Goal: Information Seeking & Learning: Learn about a topic

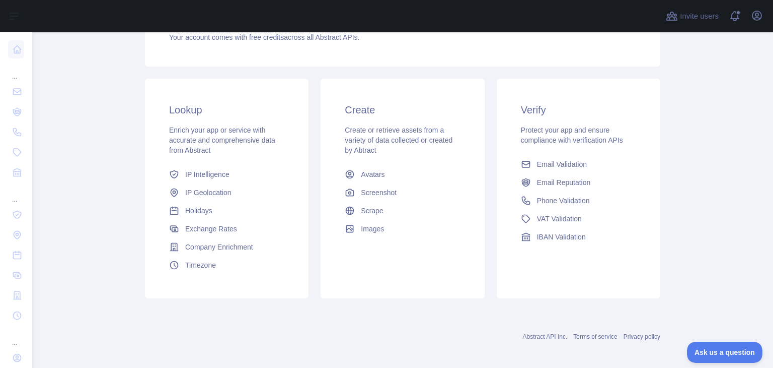
scroll to position [134, 0]
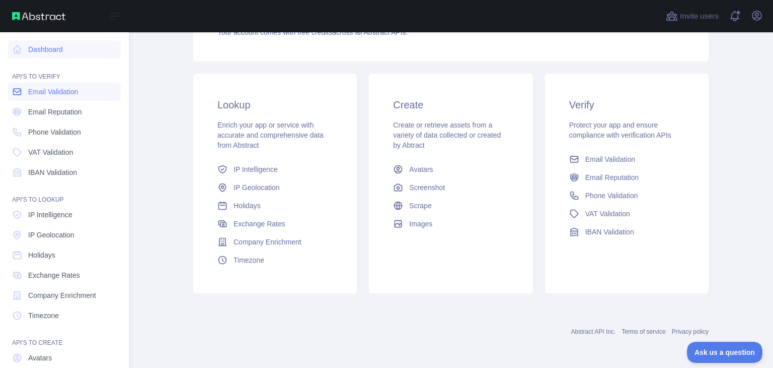
click at [38, 94] on span "Email Validation" at bounding box center [53, 92] width 50 height 10
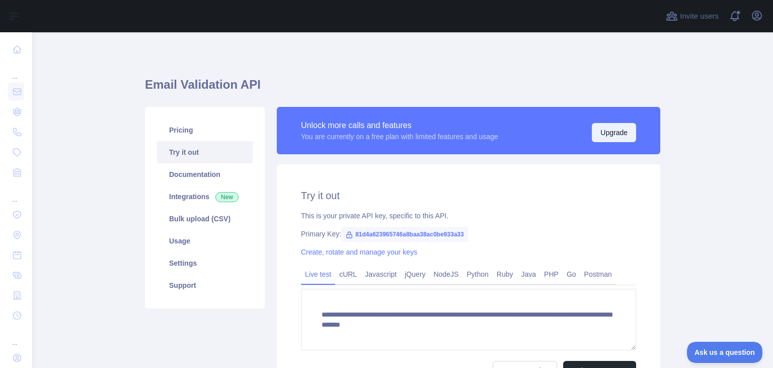
click at [606, 124] on button "Upgrade" at bounding box center [614, 132] width 44 height 19
click at [177, 192] on link "Integrations New" at bounding box center [205, 196] width 96 height 22
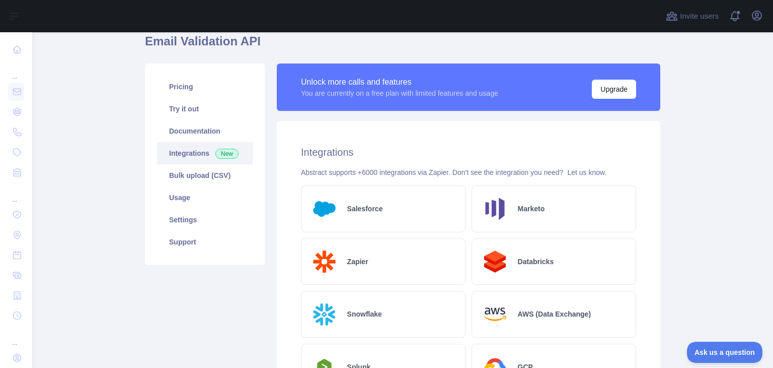
scroll to position [42, 0]
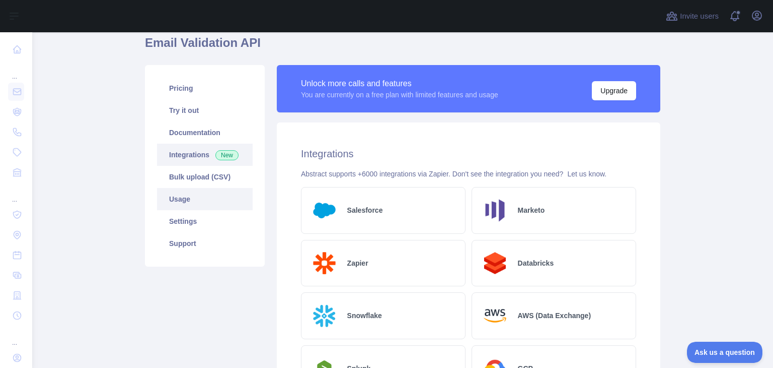
click at [176, 198] on link "Usage" at bounding box center [205, 199] width 96 height 22
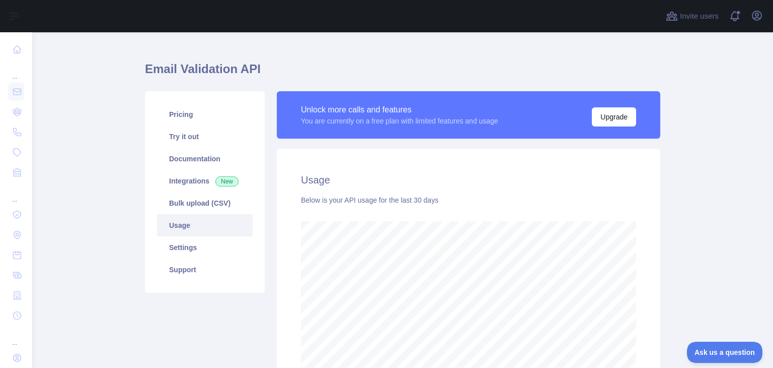
scroll to position [7, 0]
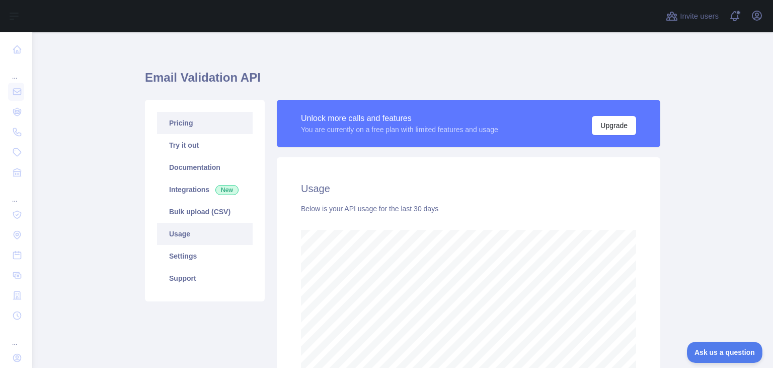
click at [184, 127] on link "Pricing" at bounding box center [205, 123] width 96 height 22
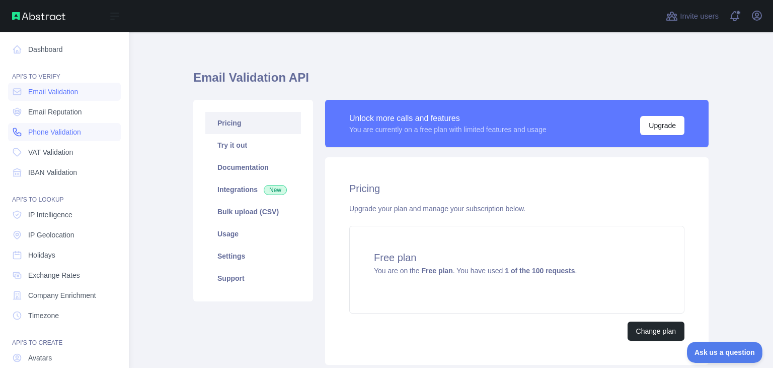
click at [48, 133] on span "Phone Validation" at bounding box center [54, 132] width 53 height 10
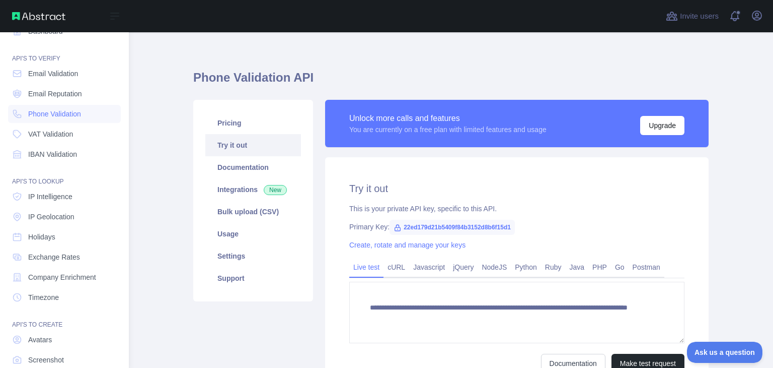
scroll to position [16, 0]
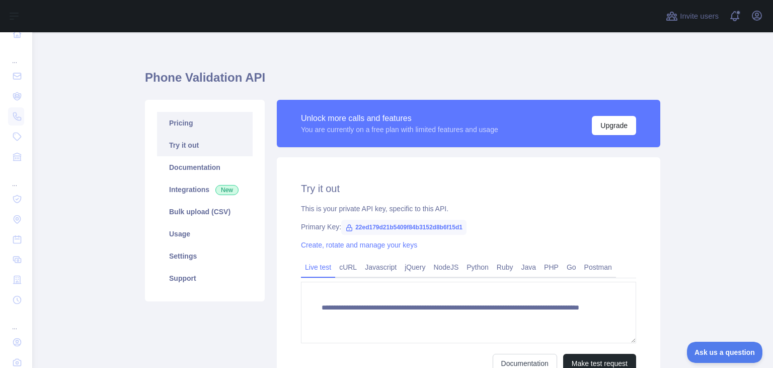
click at [204, 127] on link "Pricing" at bounding box center [205, 123] width 96 height 22
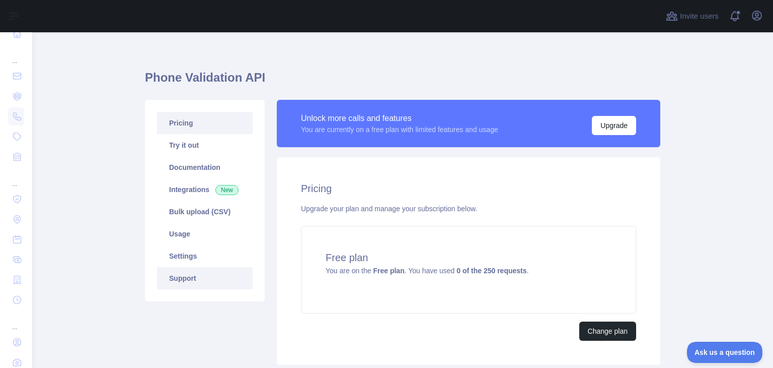
click at [174, 273] on link "Support" at bounding box center [205, 278] width 96 height 22
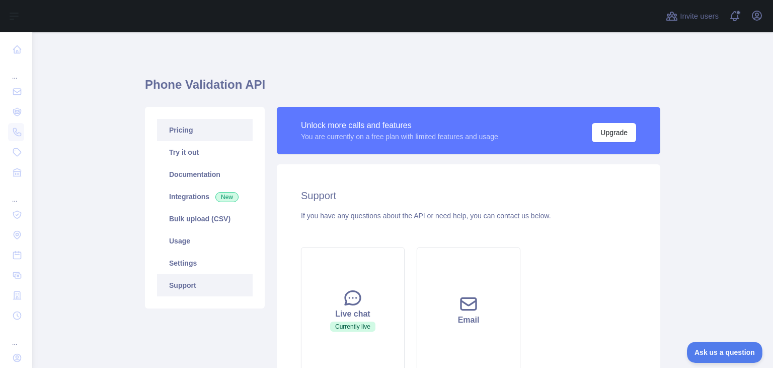
click at [171, 123] on link "Pricing" at bounding box center [205, 130] width 96 height 22
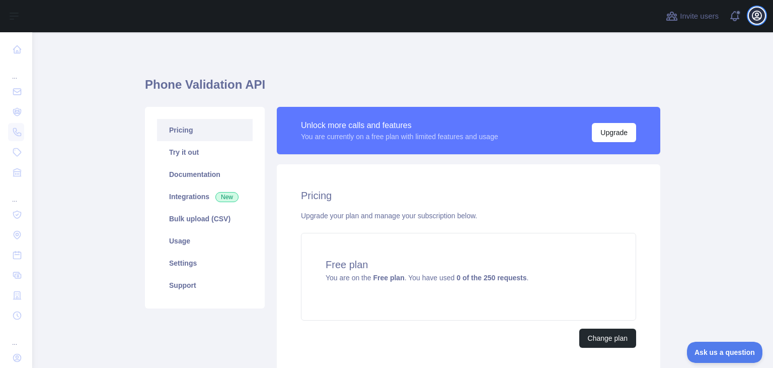
click at [755, 20] on icon "button" at bounding box center [757, 15] width 9 height 9
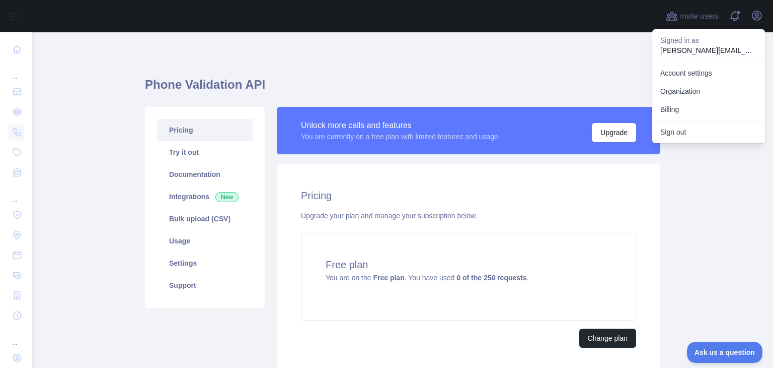
click at [566, 55] on div "Phone Validation API Pricing Try it out Documentation Integrations New Bulk upl…" at bounding box center [403, 239] width 516 height 414
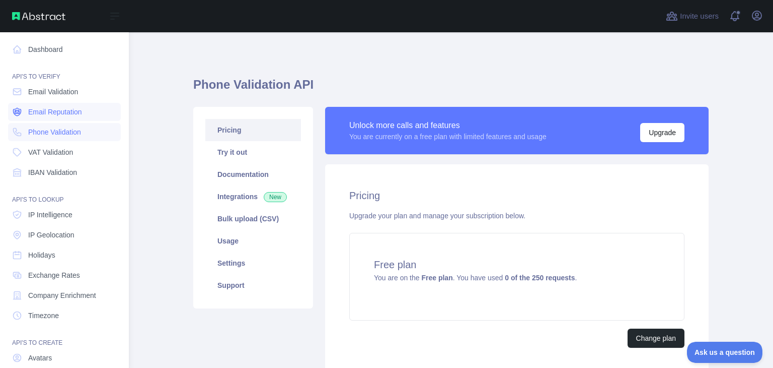
click at [55, 114] on span "Email Reputation" at bounding box center [55, 112] width 54 height 10
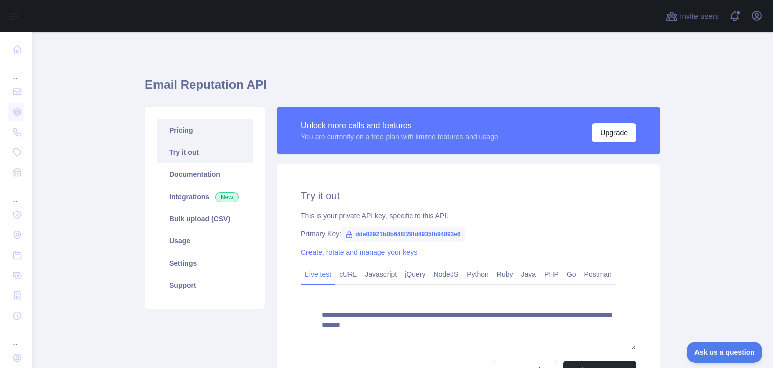
click at [185, 123] on link "Pricing" at bounding box center [205, 130] width 96 height 22
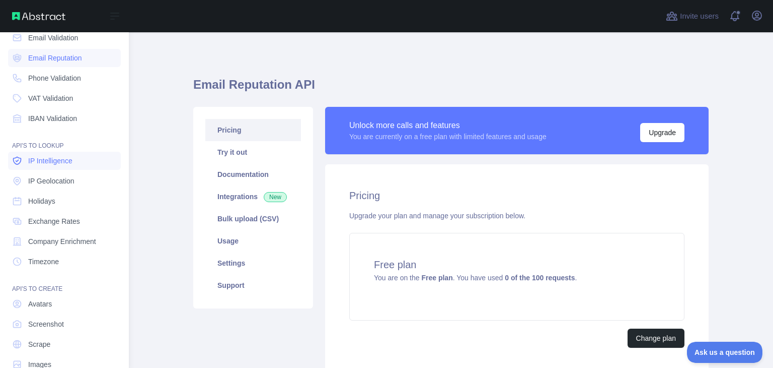
scroll to position [55, 0]
click at [61, 245] on link "Company Enrichment" at bounding box center [64, 240] width 113 height 18
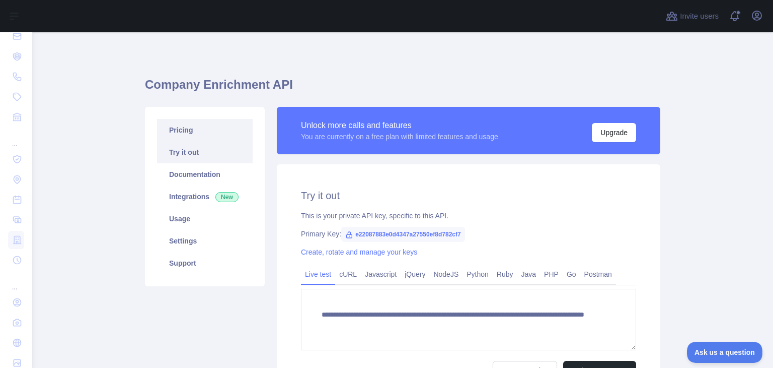
click at [193, 132] on link "Pricing" at bounding box center [205, 130] width 96 height 22
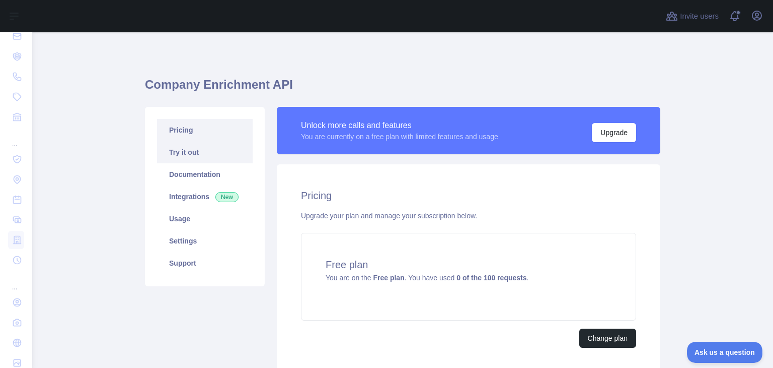
click at [172, 148] on link "Try it out" at bounding box center [205, 152] width 96 height 22
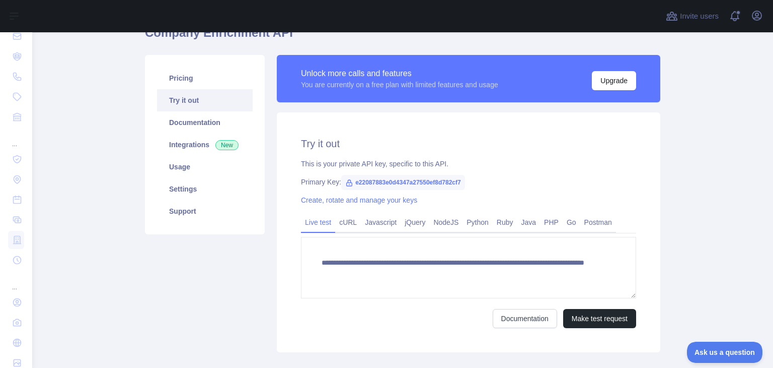
scroll to position [50, 0]
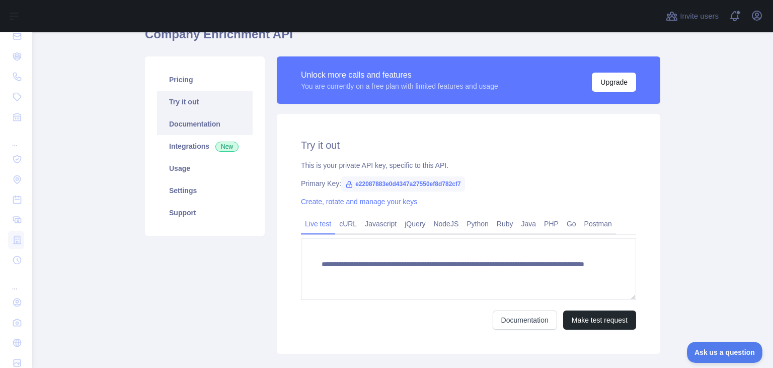
click at [181, 129] on link "Documentation" at bounding box center [205, 124] width 96 height 22
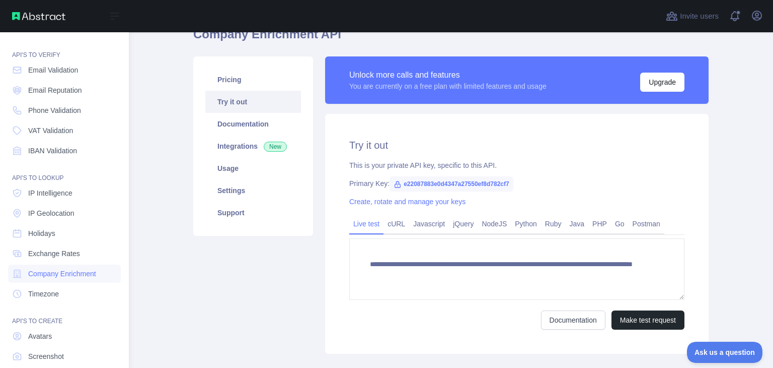
scroll to position [20, 0]
click at [63, 73] on span "Email Validation" at bounding box center [53, 71] width 50 height 10
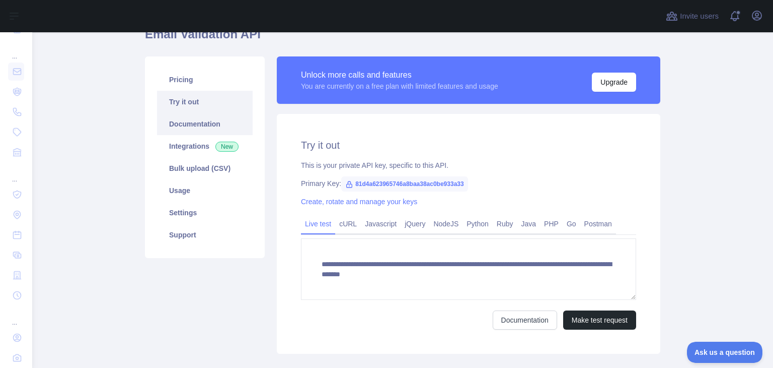
click at [191, 117] on link "Documentation" at bounding box center [205, 124] width 96 height 22
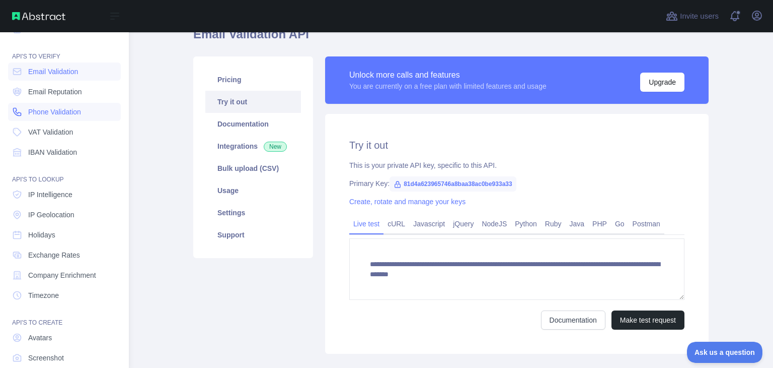
click at [53, 119] on link "Phone Validation" at bounding box center [64, 112] width 113 height 18
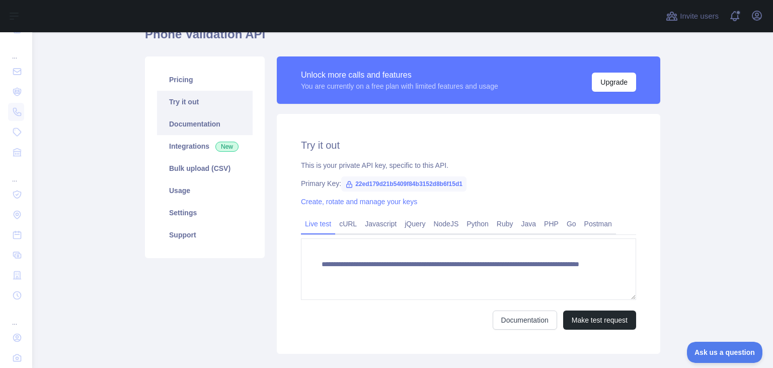
click at [201, 124] on link "Documentation" at bounding box center [205, 124] width 96 height 22
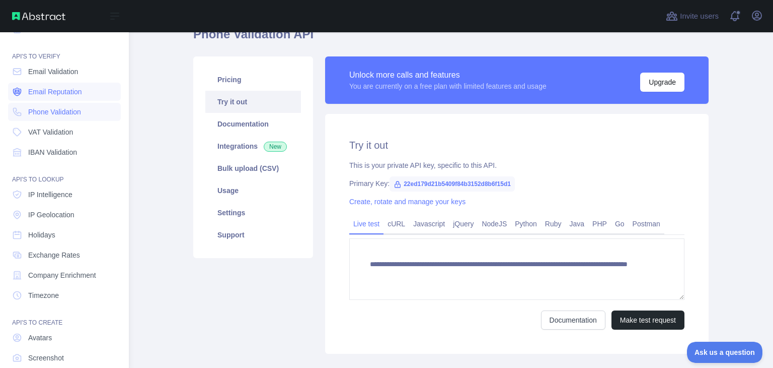
click at [63, 88] on span "Email Reputation" at bounding box center [55, 92] width 54 height 10
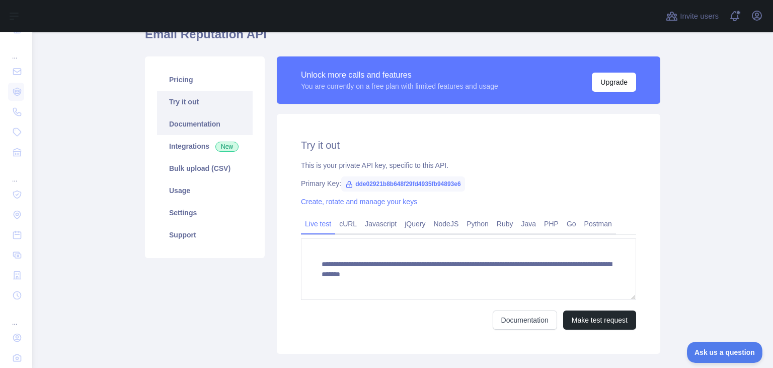
click at [207, 122] on link "Documentation" at bounding box center [205, 124] width 96 height 22
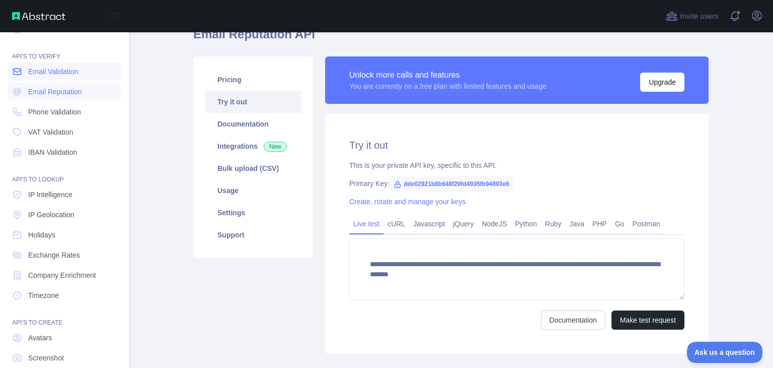
click at [22, 77] on link "Email Validation" at bounding box center [64, 71] width 113 height 18
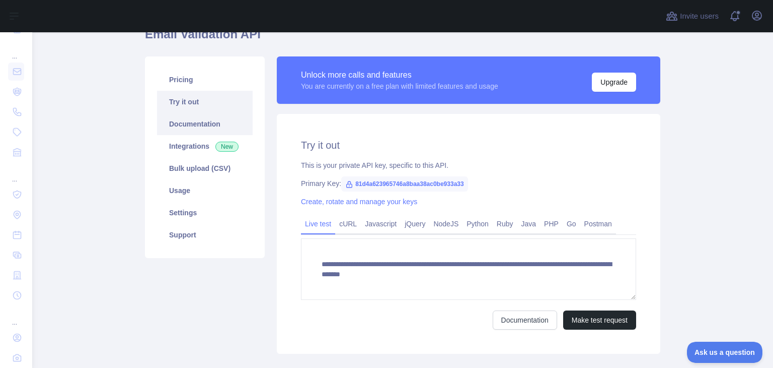
click at [202, 126] on link "Documentation" at bounding box center [205, 124] width 96 height 22
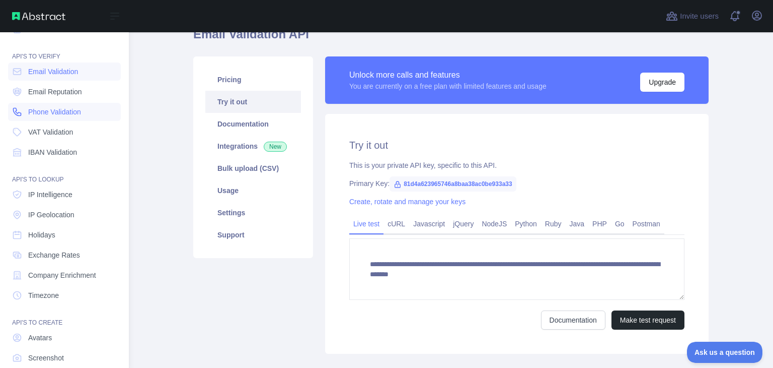
click at [59, 111] on span "Phone Validation" at bounding box center [54, 112] width 53 height 10
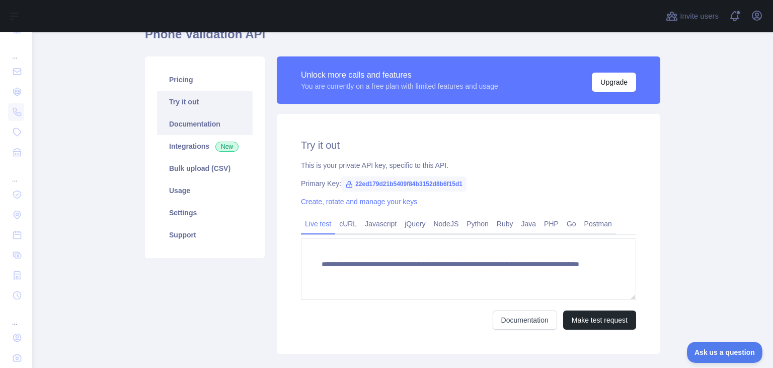
click at [187, 123] on link "Documentation" at bounding box center [205, 124] width 96 height 22
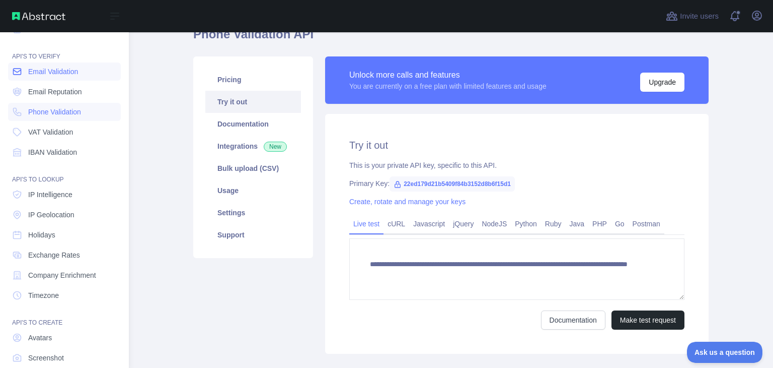
click at [34, 72] on span "Email Validation" at bounding box center [53, 71] width 50 height 10
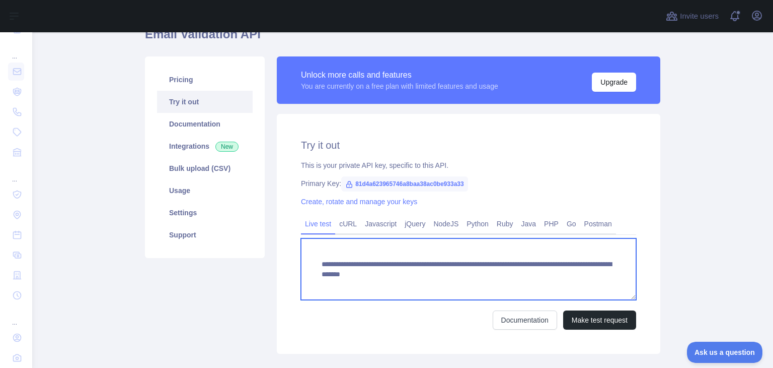
drag, startPoint x: 319, startPoint y: 266, endPoint x: 493, endPoint y: 271, distance: 174.3
click at [493, 271] on textarea "**********" at bounding box center [468, 268] width 335 height 61
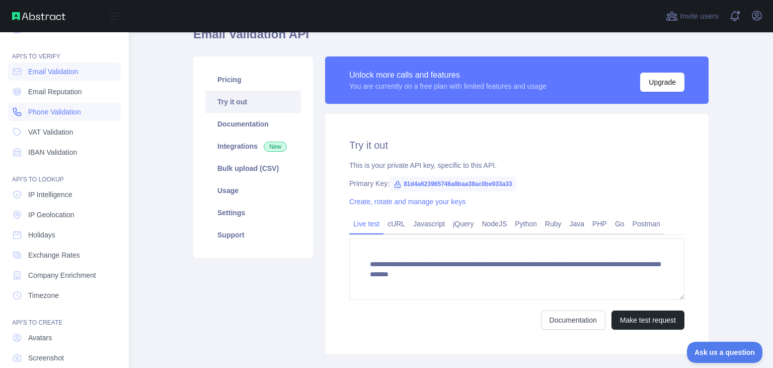
click at [37, 112] on span "Phone Validation" at bounding box center [54, 112] width 53 height 10
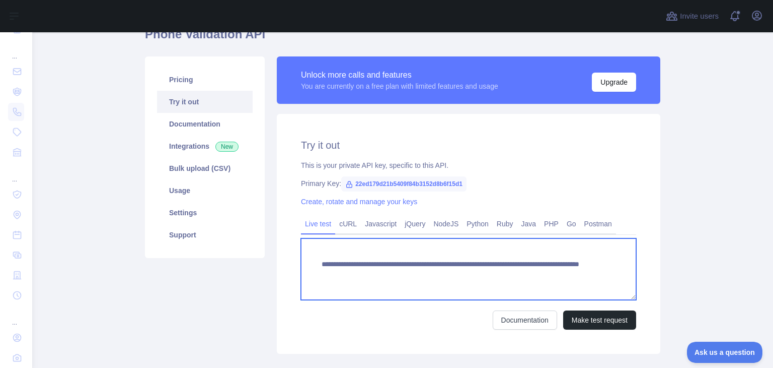
drag, startPoint x: 318, startPoint y: 260, endPoint x: 497, endPoint y: 271, distance: 179.1
click at [497, 271] on textarea "**********" at bounding box center [468, 268] width 335 height 61
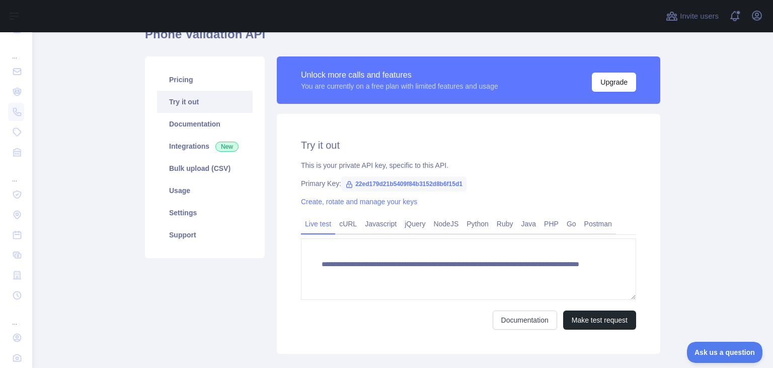
click at [555, 174] on div "**********" at bounding box center [469, 234] width 384 height 240
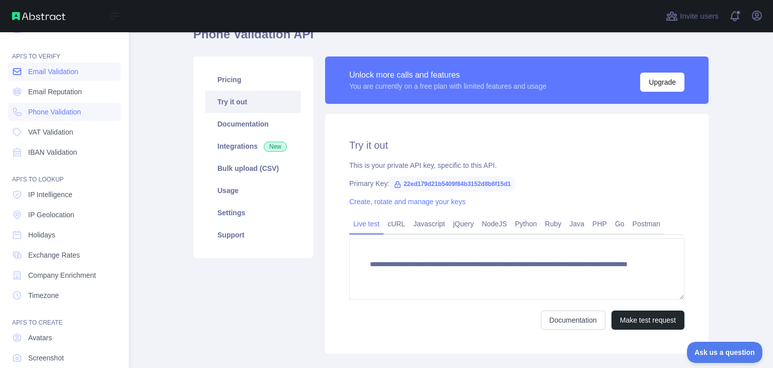
click at [14, 69] on icon at bounding box center [18, 71] width 8 height 6
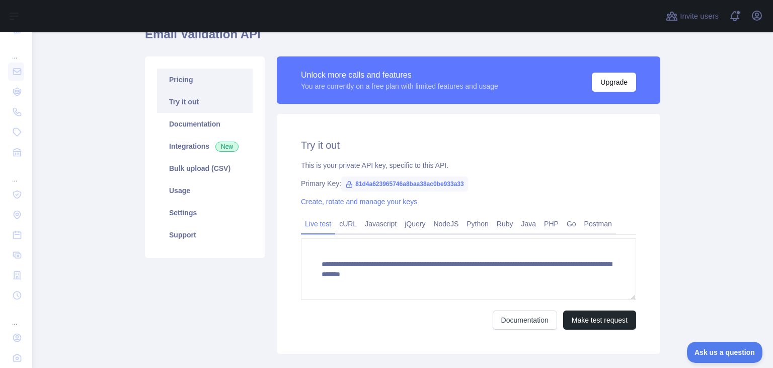
click at [204, 82] on link "Pricing" at bounding box center [205, 79] width 96 height 22
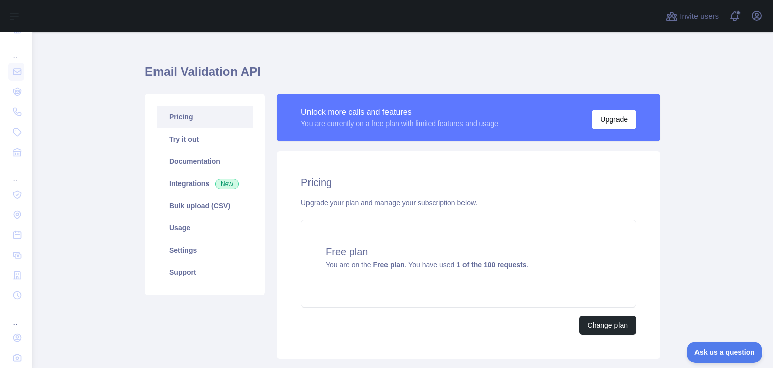
scroll to position [2, 0]
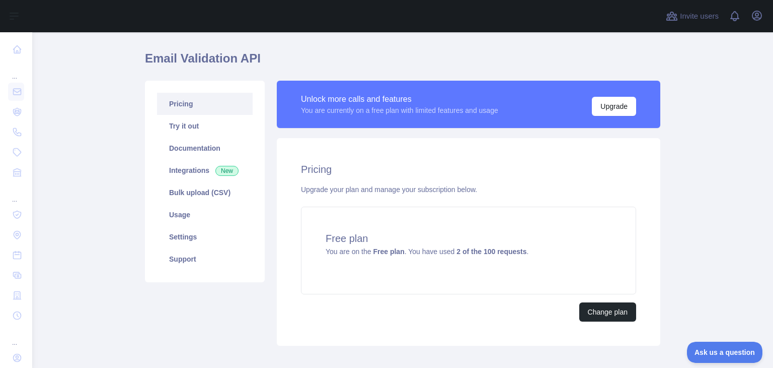
scroll to position [24, 0]
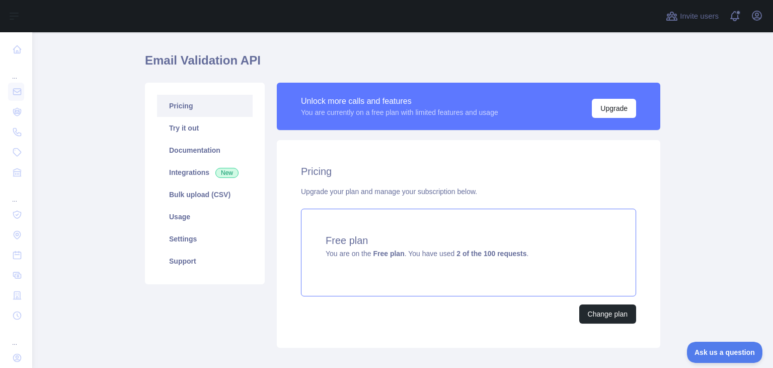
click at [377, 254] on strong "Free plan" at bounding box center [388, 253] width 31 height 8
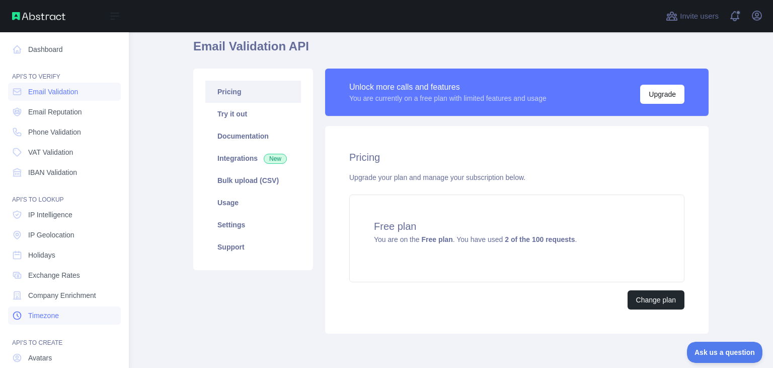
scroll to position [76, 0]
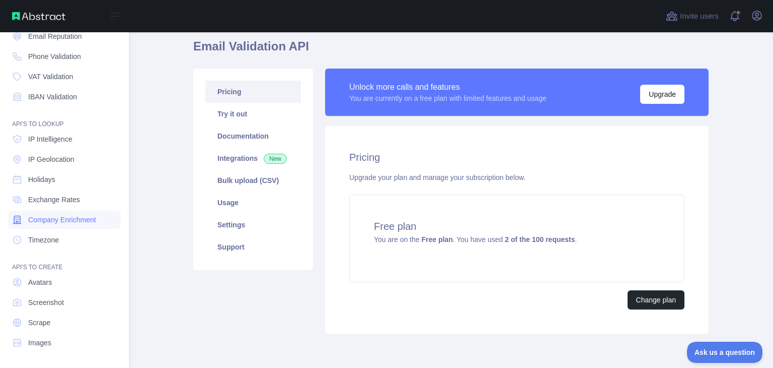
click at [65, 215] on span "Company Enrichment" at bounding box center [62, 220] width 68 height 10
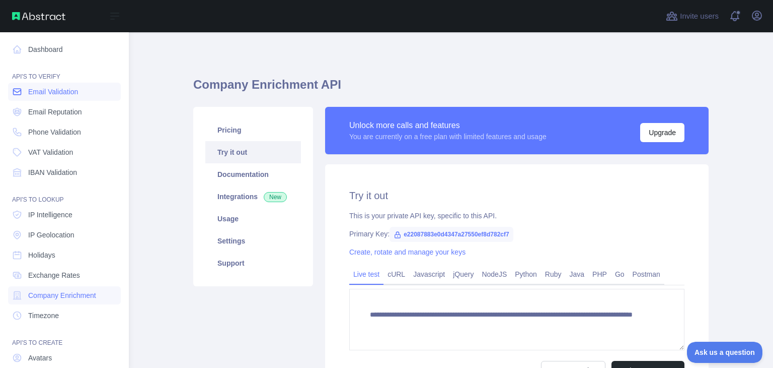
click at [44, 91] on span "Email Validation" at bounding box center [53, 92] width 50 height 10
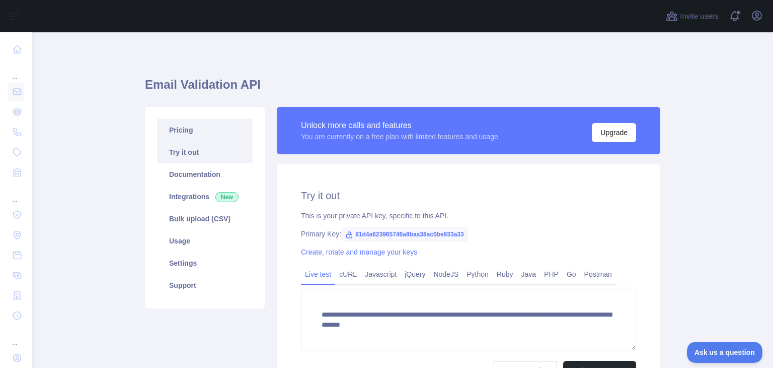
click at [193, 134] on link "Pricing" at bounding box center [205, 130] width 96 height 22
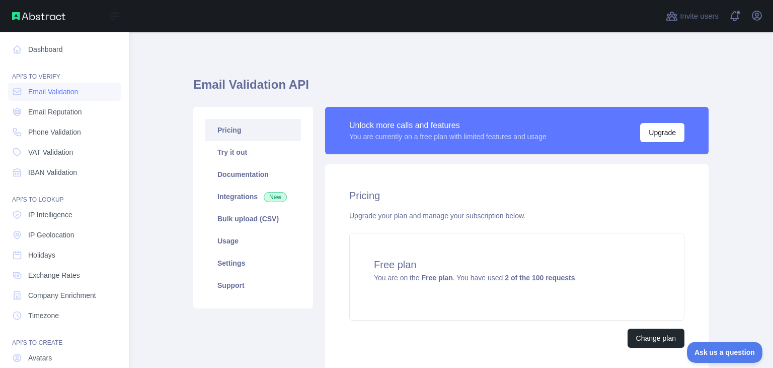
scroll to position [76, 0]
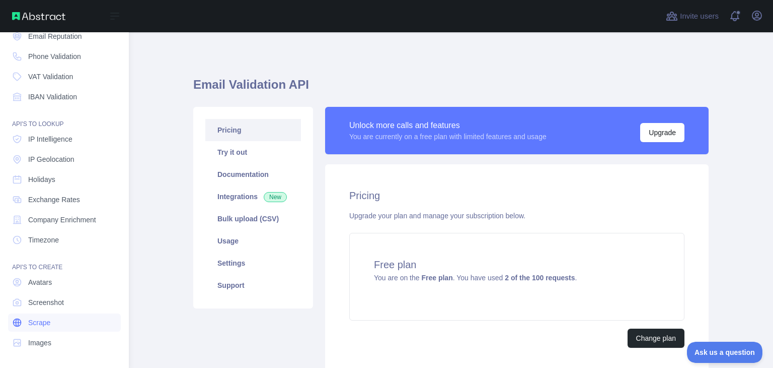
click at [59, 322] on link "Scrape" at bounding box center [64, 322] width 113 height 18
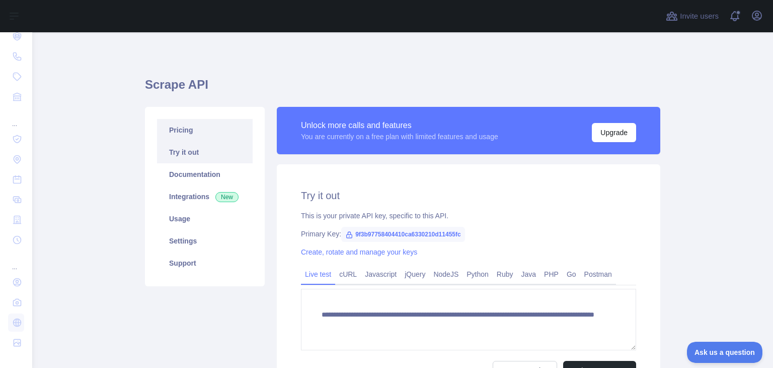
click at [189, 137] on link "Pricing" at bounding box center [205, 130] width 96 height 22
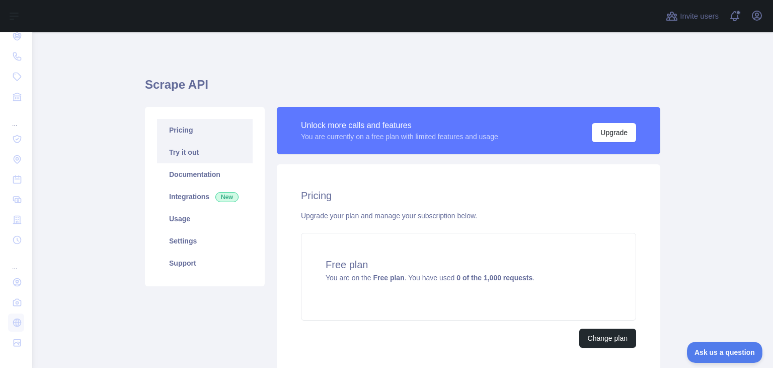
click at [199, 145] on link "Try it out" at bounding box center [205, 152] width 96 height 22
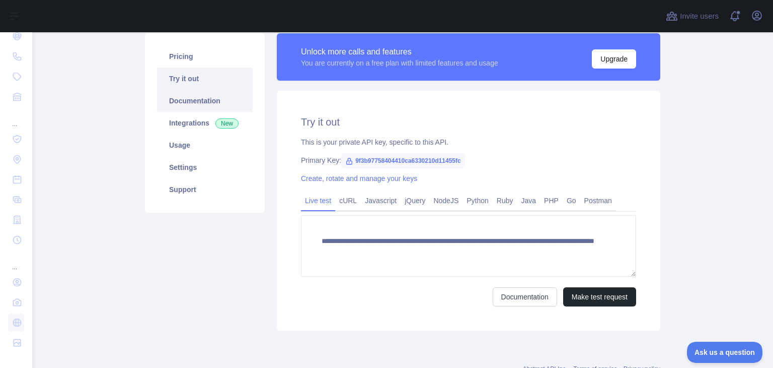
scroll to position [74, 0]
click at [187, 103] on link "Documentation" at bounding box center [205, 100] width 96 height 22
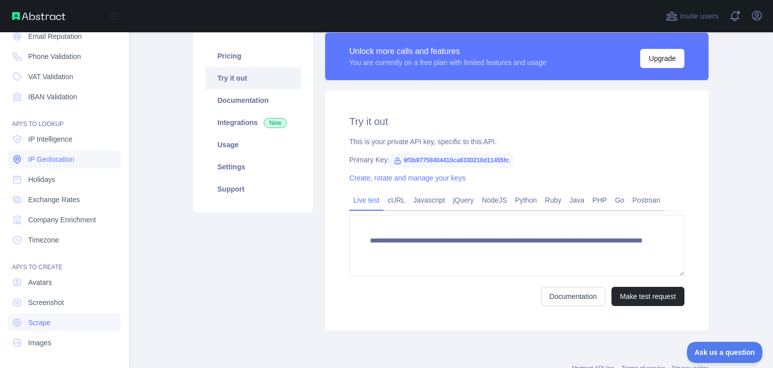
scroll to position [0, 0]
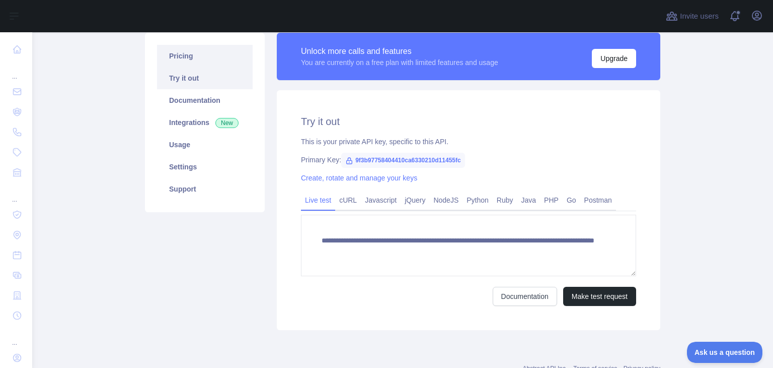
click at [177, 53] on link "Pricing" at bounding box center [205, 56] width 96 height 22
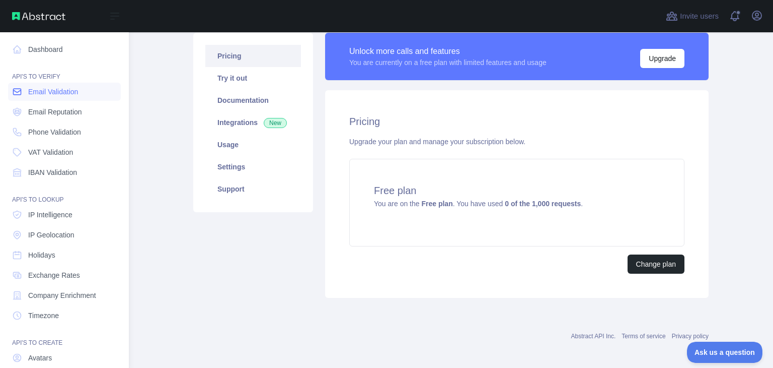
click at [36, 93] on span "Email Validation" at bounding box center [53, 92] width 50 height 10
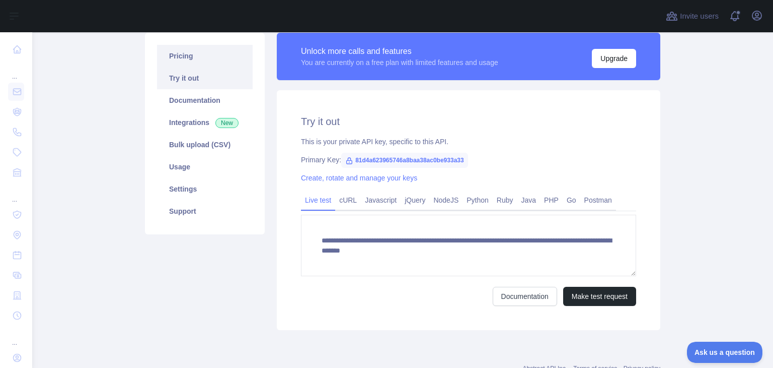
click at [188, 53] on link "Pricing" at bounding box center [205, 56] width 96 height 22
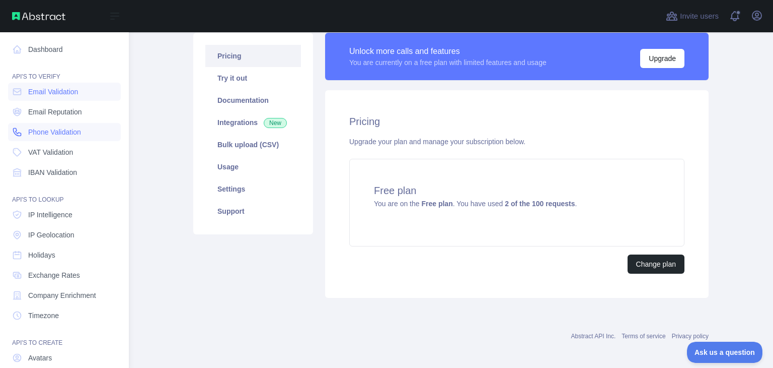
click at [40, 124] on link "Phone Validation" at bounding box center [64, 132] width 113 height 18
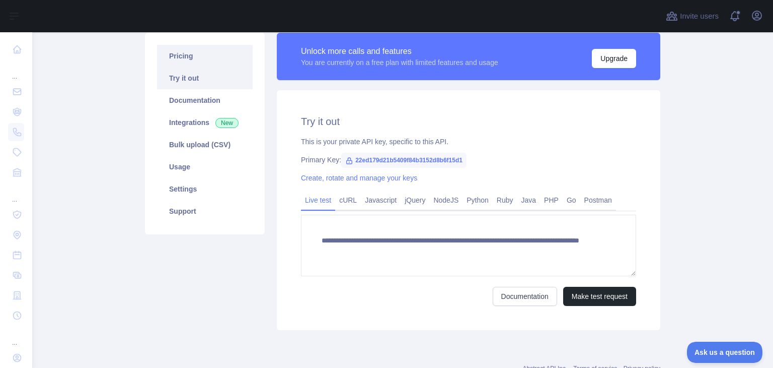
click at [176, 55] on link "Pricing" at bounding box center [205, 56] width 96 height 22
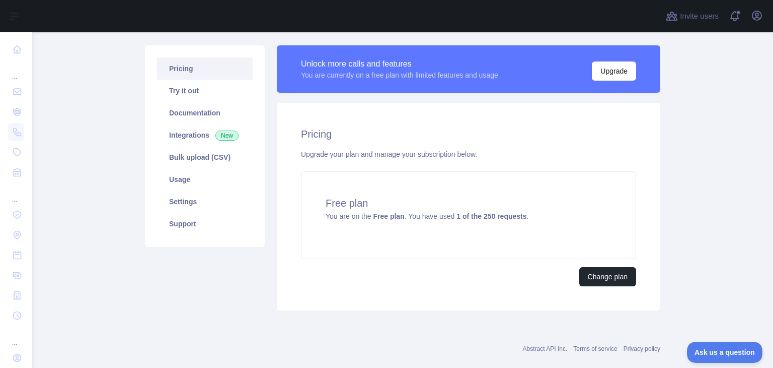
scroll to position [62, 0]
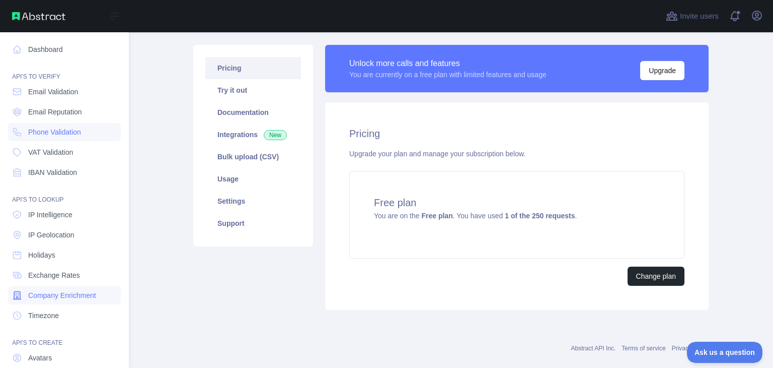
click at [64, 295] on span "Company Enrichment" at bounding box center [62, 295] width 68 height 10
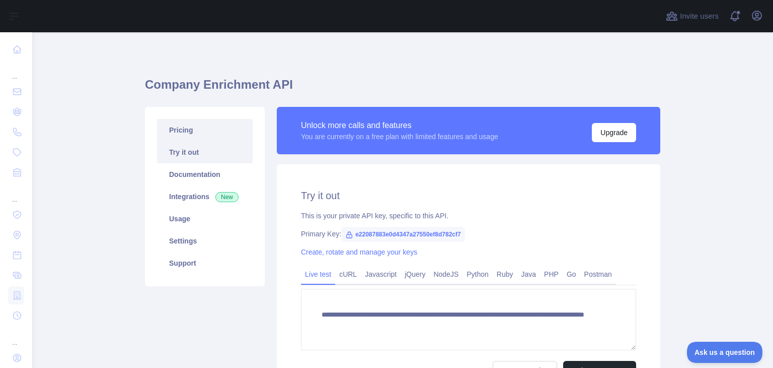
click at [176, 128] on link "Pricing" at bounding box center [205, 130] width 96 height 22
